Goal: Task Accomplishment & Management: Complete application form

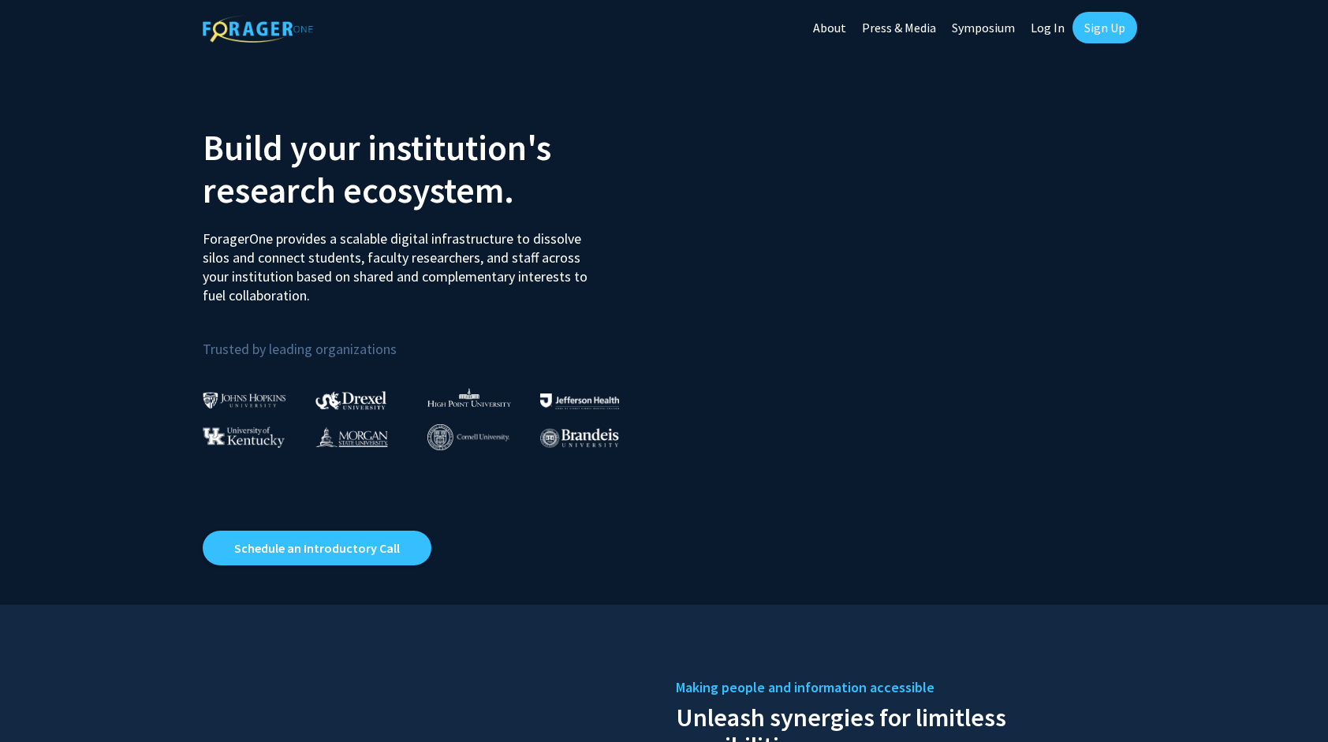
click at [1101, 28] on link "Sign Up" at bounding box center [1104, 28] width 65 height 32
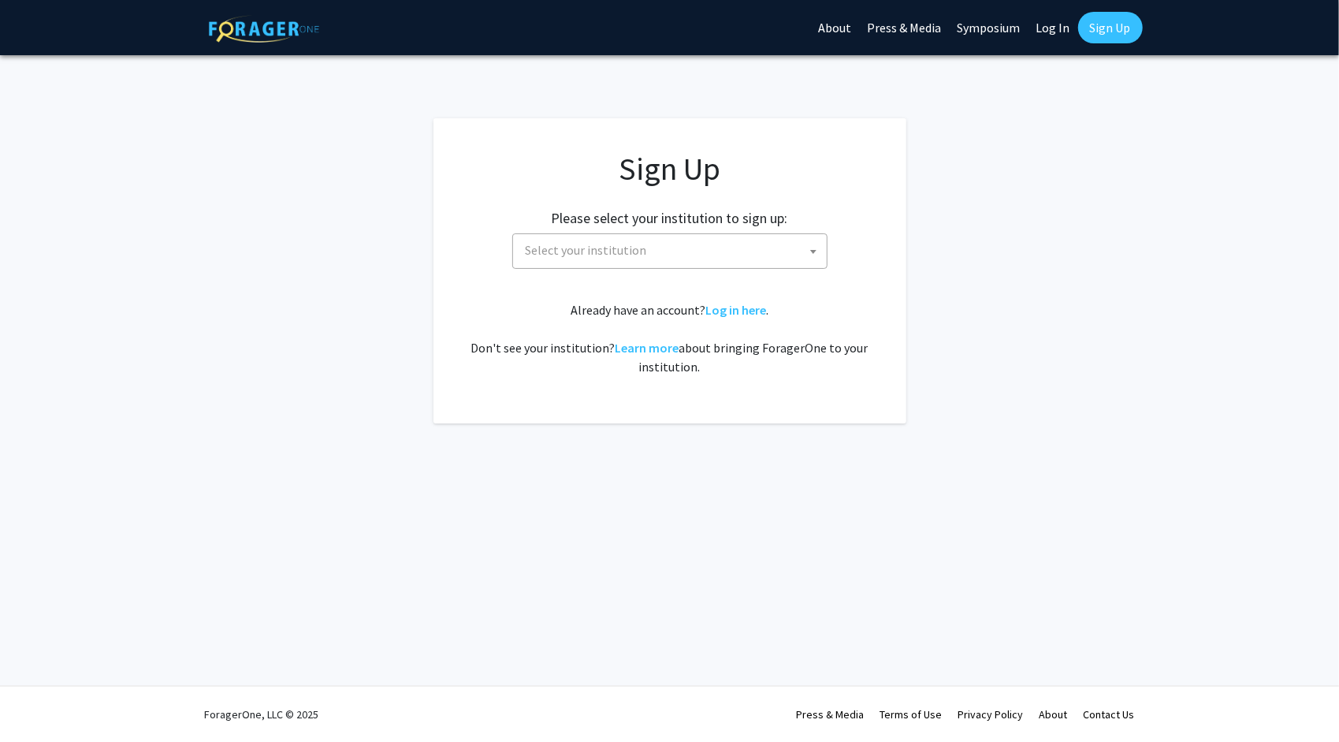
click at [652, 239] on span "Select your institution" at bounding box center [673, 250] width 307 height 32
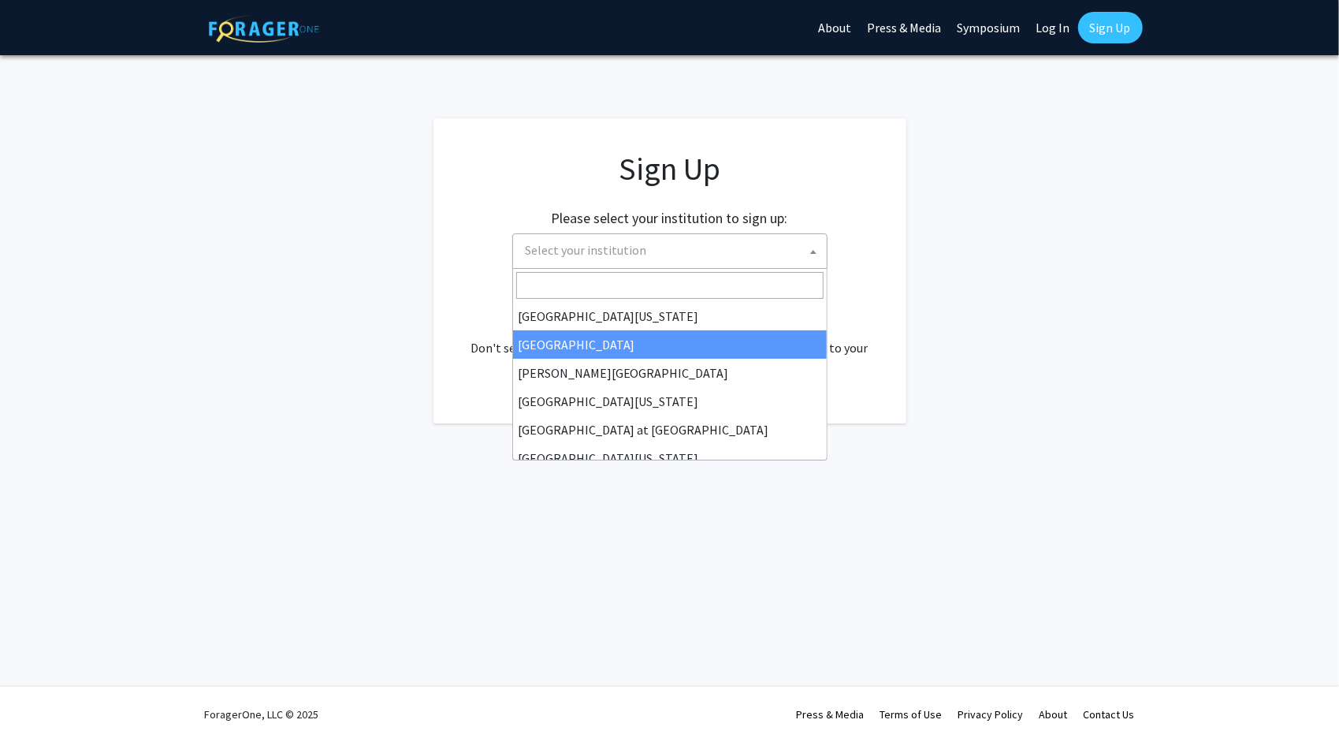
scroll to position [552, 0]
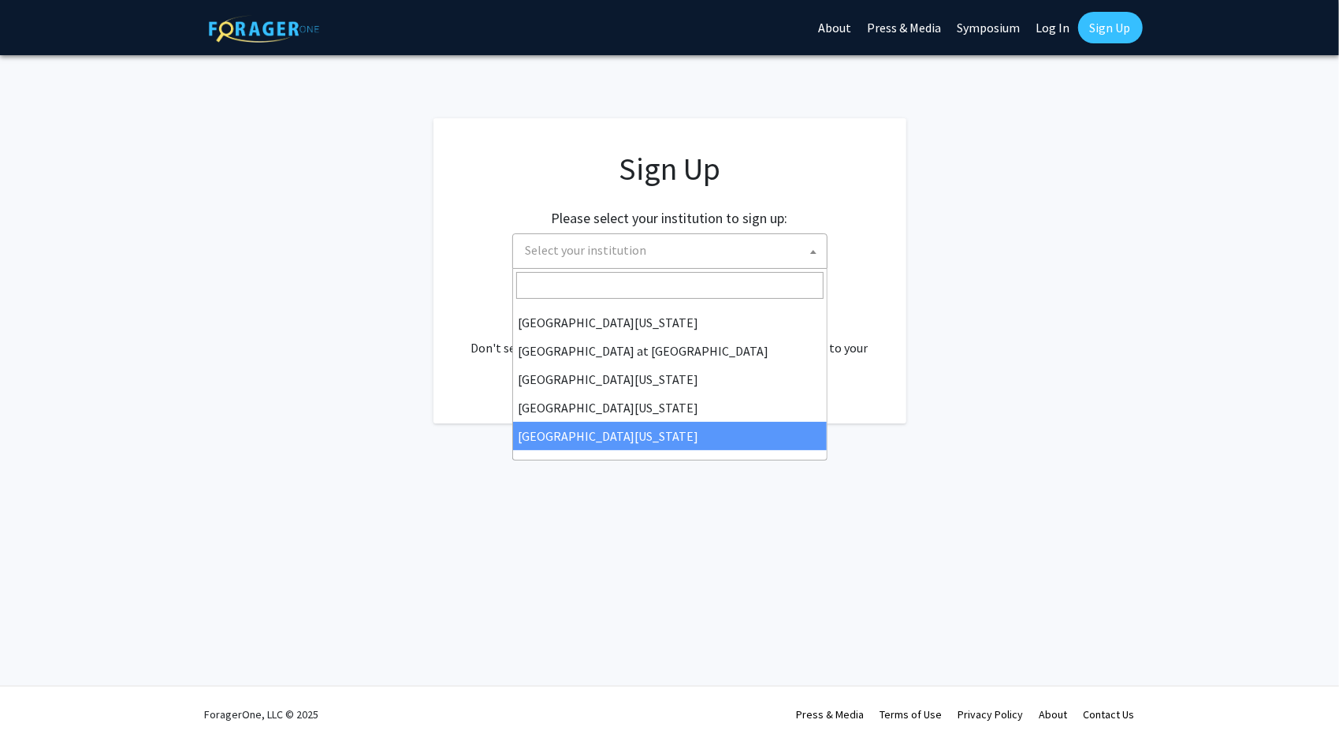
select select "33"
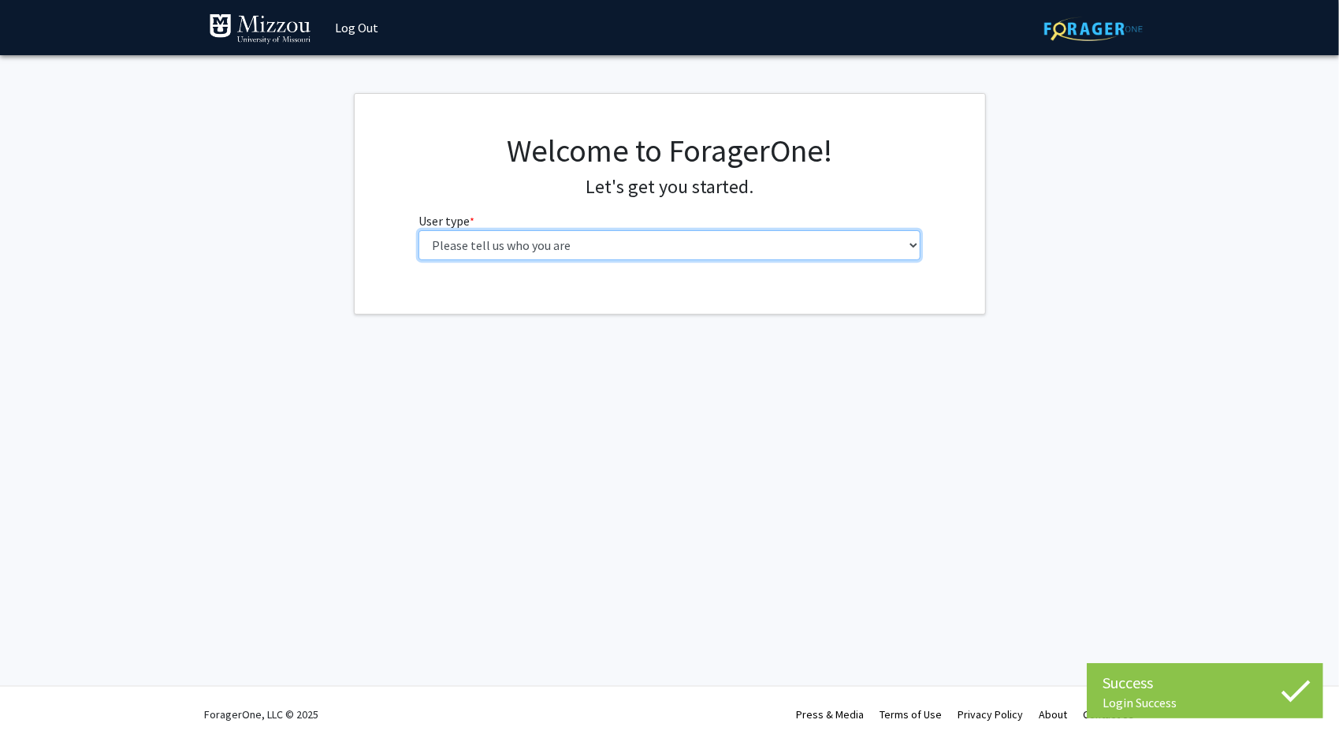
click at [620, 243] on select "Please tell us who you are Undergraduate Student Master's Student Doctoral Cand…" at bounding box center [670, 245] width 502 height 30
select select "1: undergrad"
click at [419, 230] on select "Please tell us who you are Undergraduate Student Master's Student Doctoral Cand…" at bounding box center [670, 245] width 502 height 30
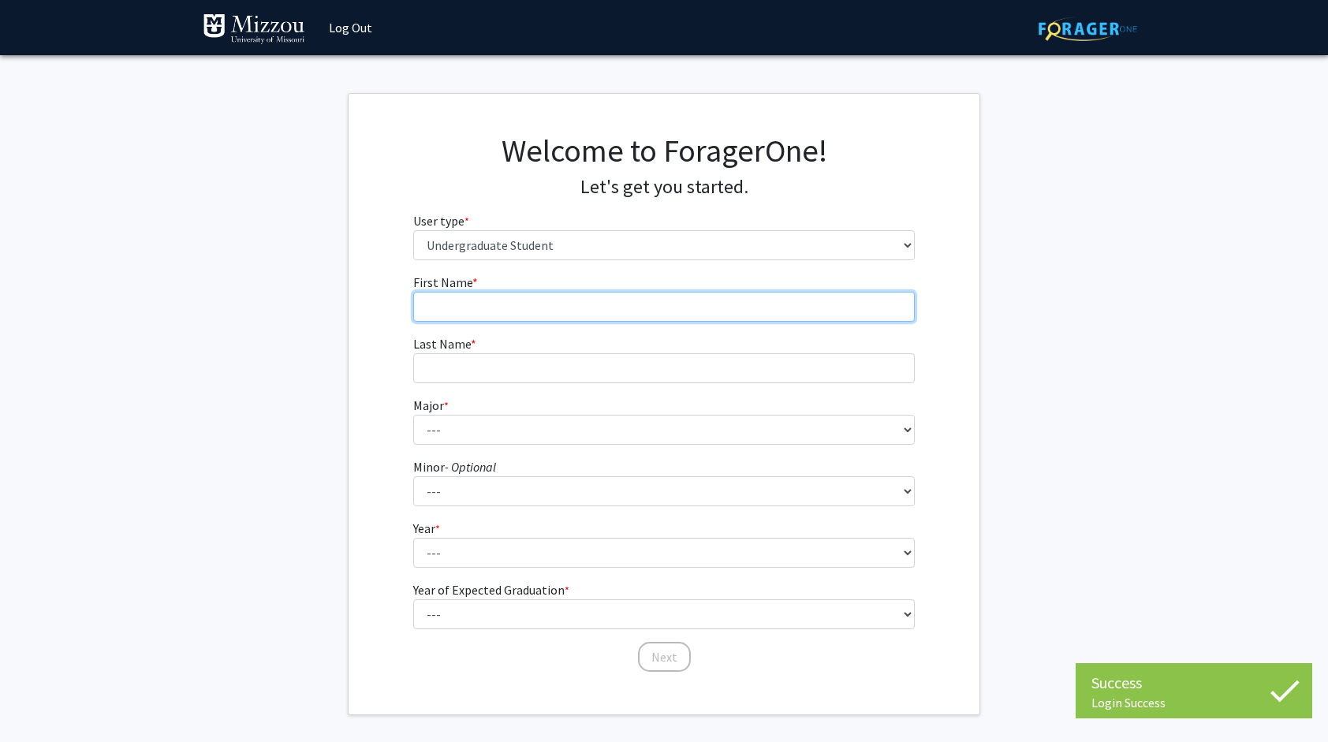
click at [579, 318] on input "First Name * required" at bounding box center [664, 307] width 502 height 30
type input "[PERSON_NAME]"
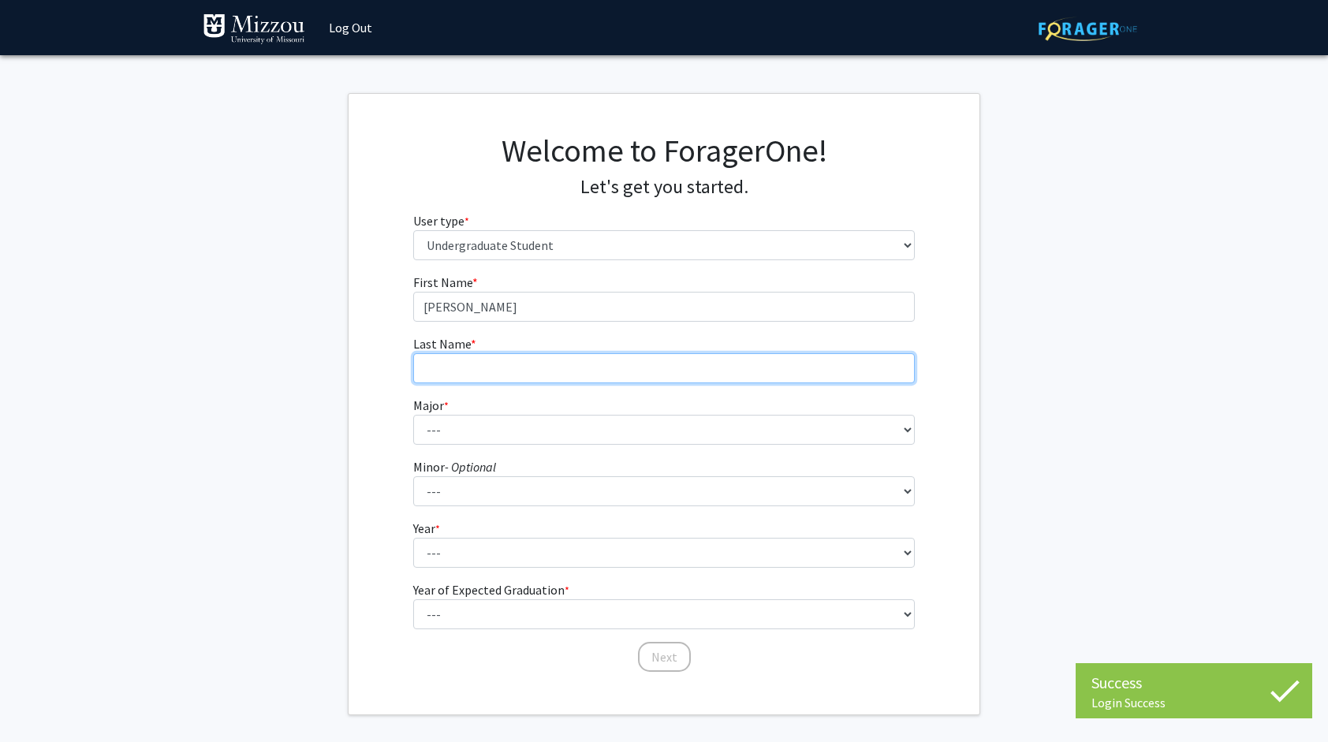
type input "[PERSON_NAME]"
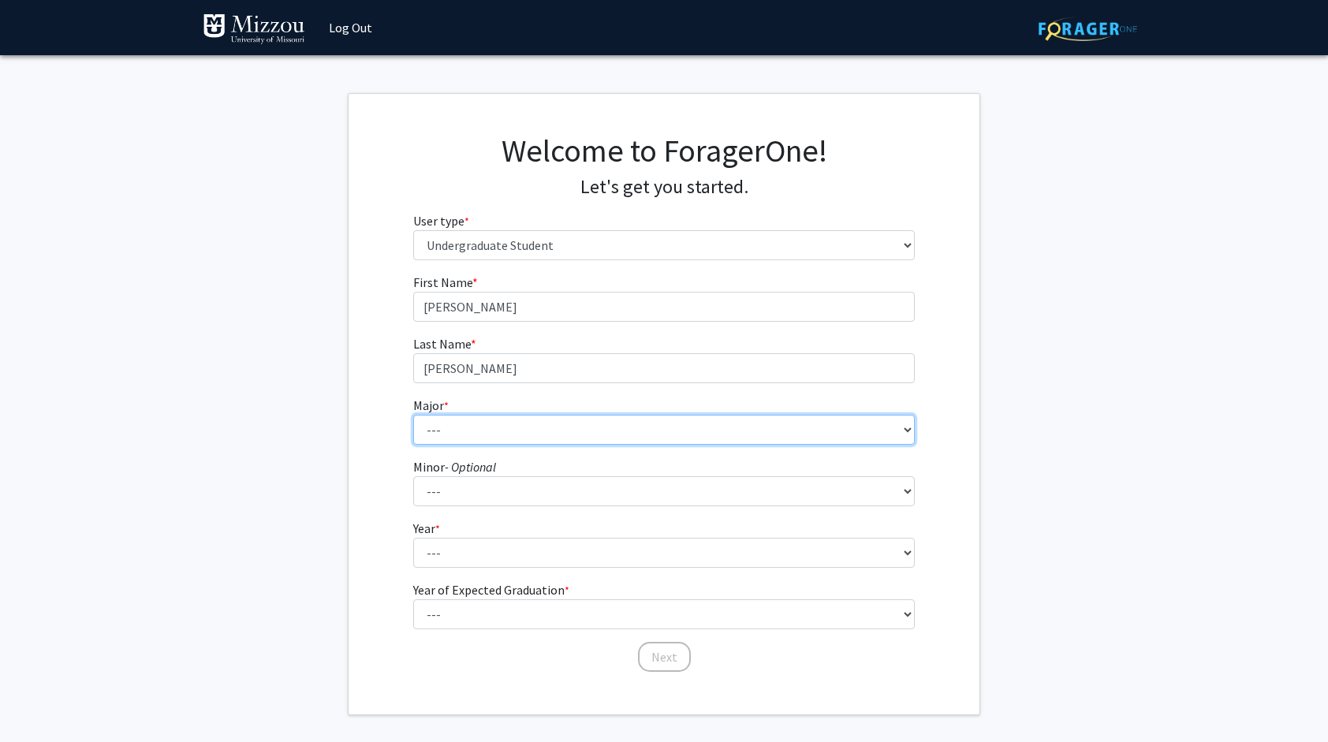
click at [523, 425] on select "--- Agribusiness Management Agricultural Education Agricultural Education: Comm…" at bounding box center [664, 430] width 502 height 30
select select "18: 2507"
click at [413, 415] on select "--- Agribusiness Management Agricultural Education Agricultural Education: Comm…" at bounding box center [664, 430] width 502 height 30
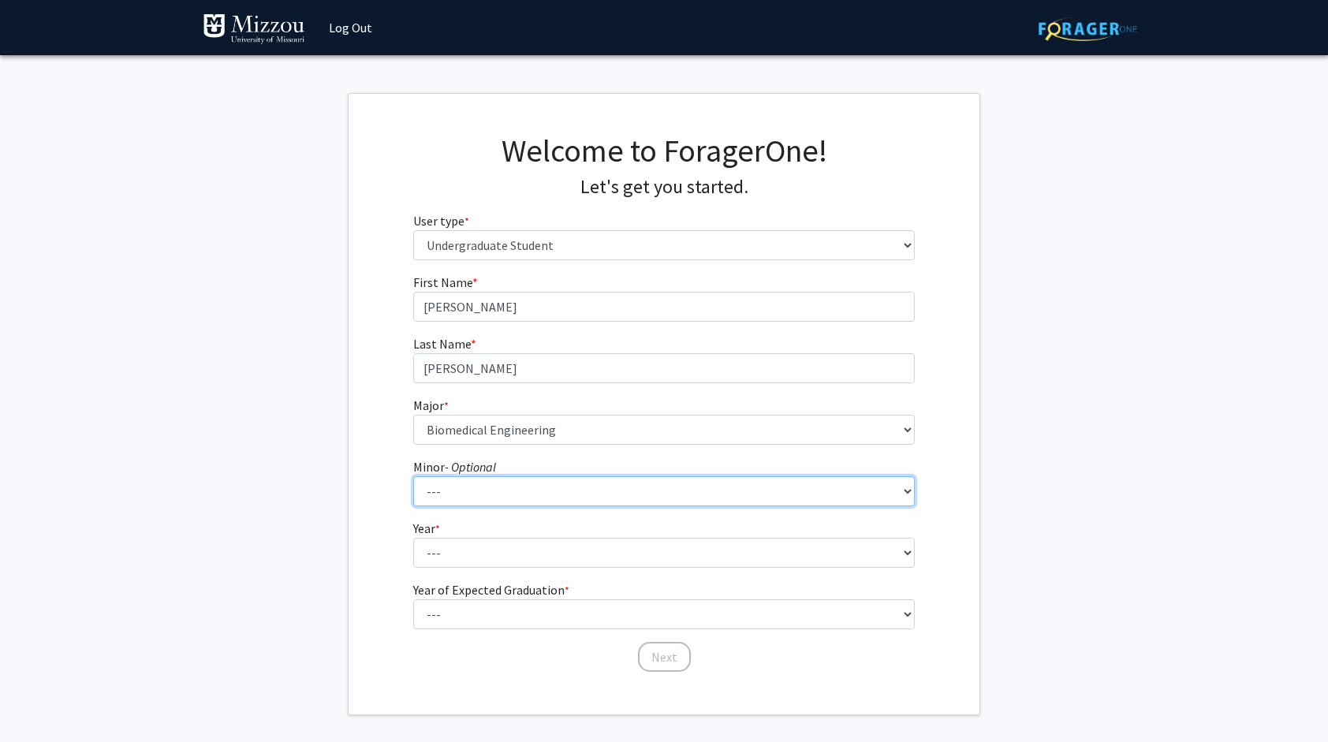
click at [487, 486] on select "--- Accountancy Aerospace Engineering Aerospace Studies Agribusiness Management…" at bounding box center [664, 491] width 502 height 30
click at [312, 445] on fg-get-started "Welcome to ForagerOne! Let's get you started. User type * required Please tell …" at bounding box center [664, 404] width 1328 height 622
